Goal: Participate in discussion: Engage in conversation with other users on a specific topic

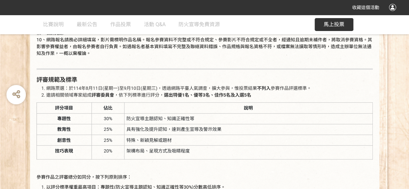
scroll to position [854, 0]
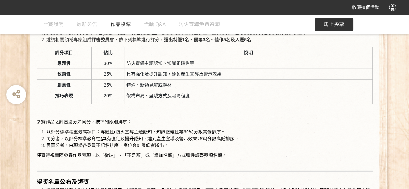
click at [123, 21] on span "作品投票" at bounding box center [120, 24] width 21 height 6
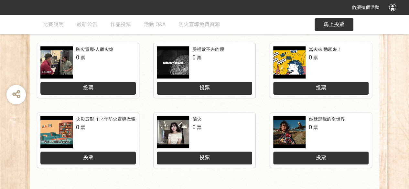
scroll to position [313, 0]
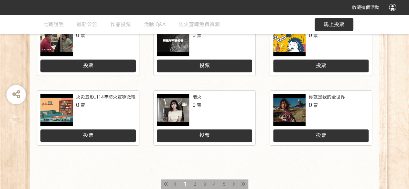
click at [191, 182] on div "2" at bounding box center [195, 185] width 10 height 10
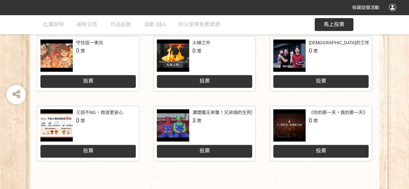
scroll to position [364, 0]
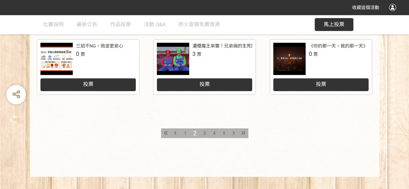
click at [205, 134] on span "3" at bounding box center [205, 133] width 3 height 5
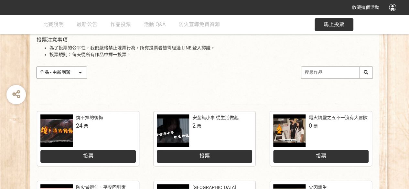
scroll to position [122, 0]
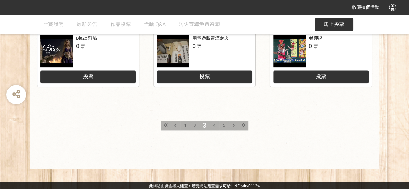
click at [215, 123] on span "4" at bounding box center [214, 125] width 3 height 5
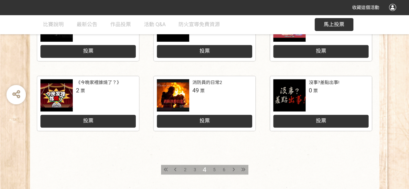
scroll to position [341, 0]
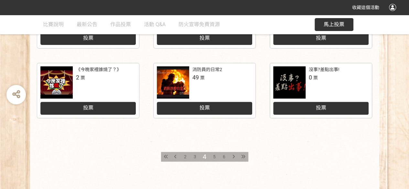
click at [211, 157] on div "5" at bounding box center [215, 157] width 10 height 10
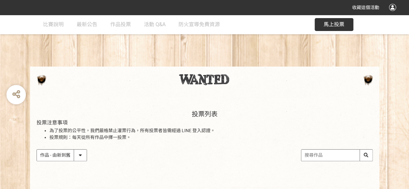
scroll to position [116, 0]
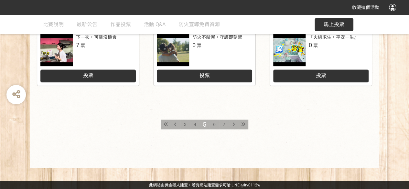
click at [223, 125] on span "7" at bounding box center [224, 124] width 3 height 5
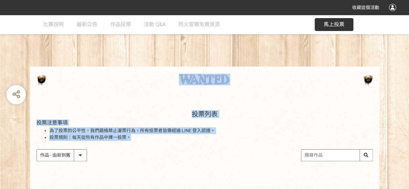
drag, startPoint x: 408, startPoint y: 65, endPoint x: 393, endPoint y: 137, distance: 72.8
click at [403, 103] on div "投票列表 投票注意事項 為了投票的公平性，我們嚴格禁止灌票行為，所有投票者皆需經過 LINE 登入認證。 投票規則：每天從所有作品中擇一投票。 作品 - 由新…" at bounding box center [204, 142] width 409 height 90
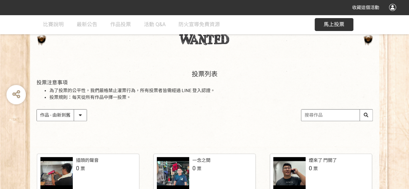
scroll to position [39, 0]
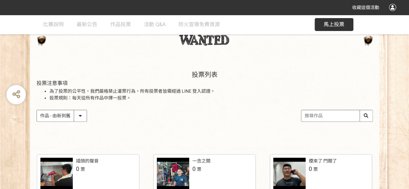
click at [328, 116] on input "search" at bounding box center [337, 115] width 71 height 11
click at [366, 114] on input "消防員日常" at bounding box center [337, 115] width 71 height 11
click at [366, 118] on input "消防員日常" at bounding box center [337, 115] width 71 height 11
click at [367, 117] on input "消防員日常" at bounding box center [337, 115] width 71 height 11
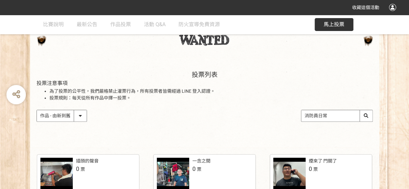
click at [367, 117] on input "消防員日常" at bounding box center [337, 115] width 71 height 11
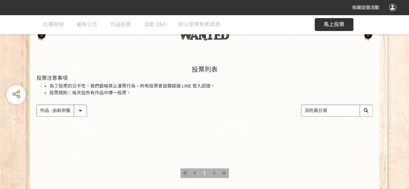
scroll to position [44, 0]
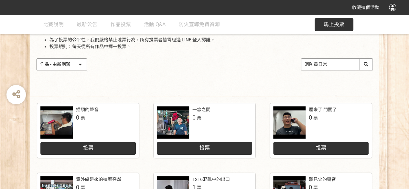
scroll to position [80, 0]
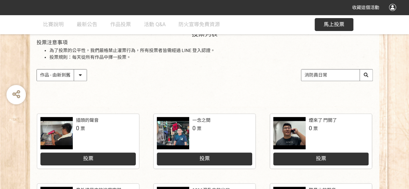
click at [340, 77] on input "消防員日常" at bounding box center [337, 75] width 71 height 11
type input "消防員"
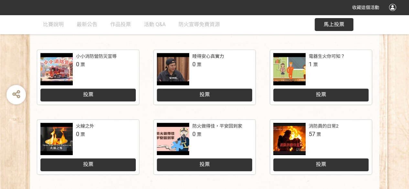
scroll to position [152, 0]
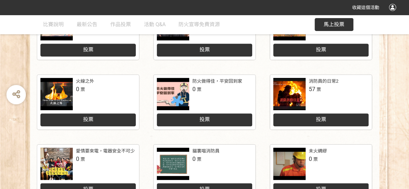
scroll to position [193, 0]
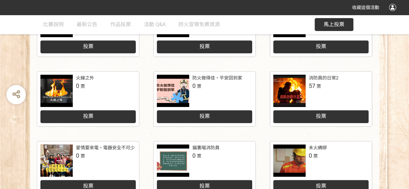
click at [351, 121] on div "投票" at bounding box center [320, 116] width 95 height 13
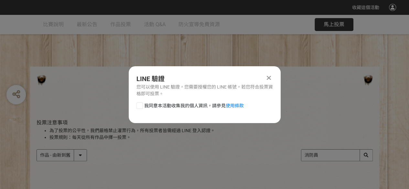
click at [268, 75] on icon at bounding box center [269, 78] width 4 height 6
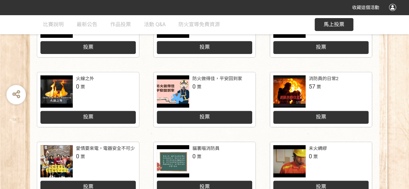
scroll to position [193, 0]
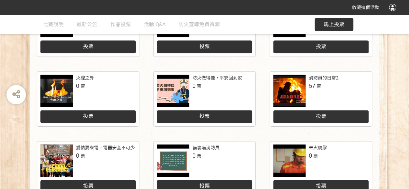
click at [322, 79] on div "消防員的日常2" at bounding box center [324, 78] width 30 height 7
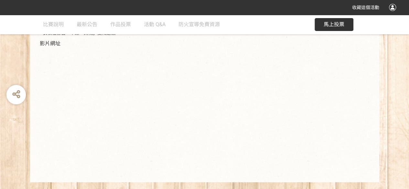
scroll to position [244, 0]
